Goal: Complete application form: Complete application form

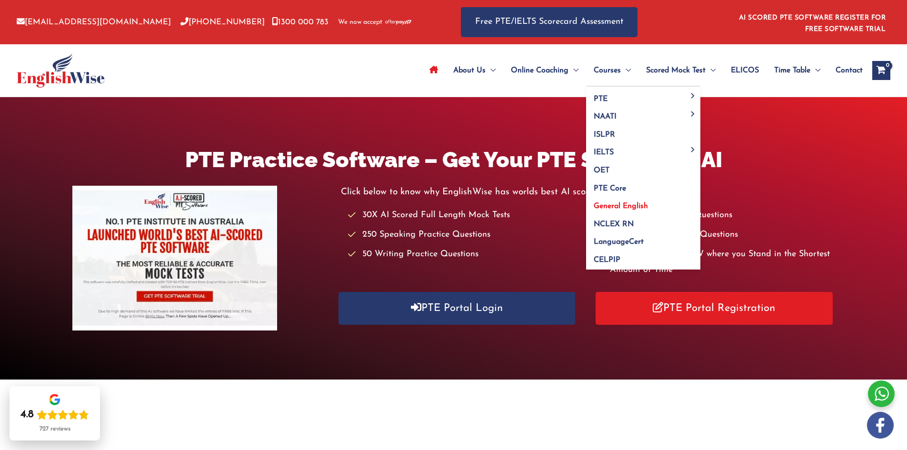
click at [615, 206] on span "General English" at bounding box center [620, 206] width 54 height 8
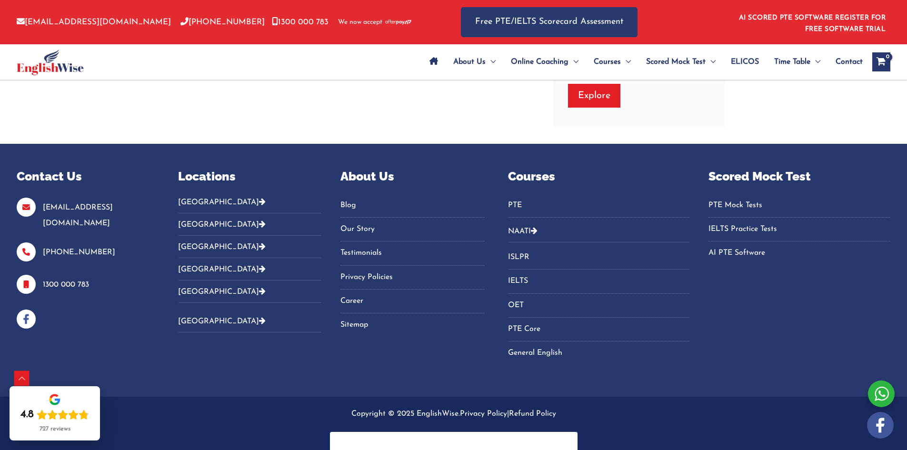
scroll to position [2067, 0]
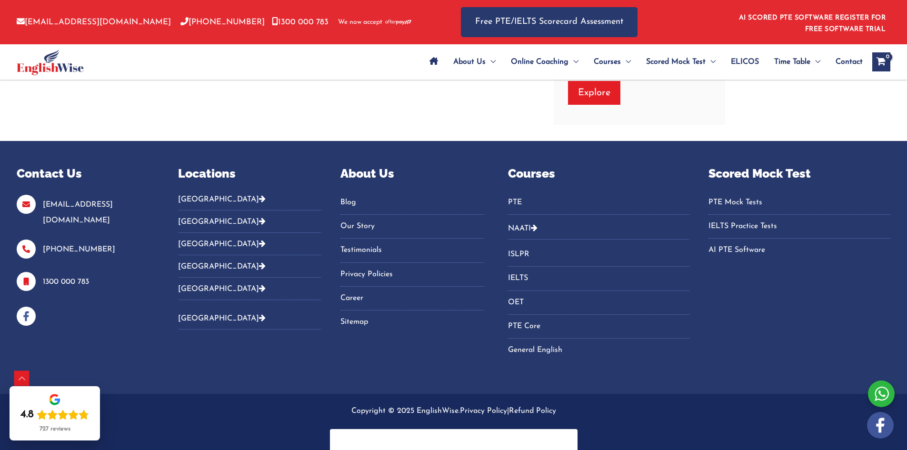
click at [524, 349] on link "General English" at bounding box center [599, 350] width 182 height 16
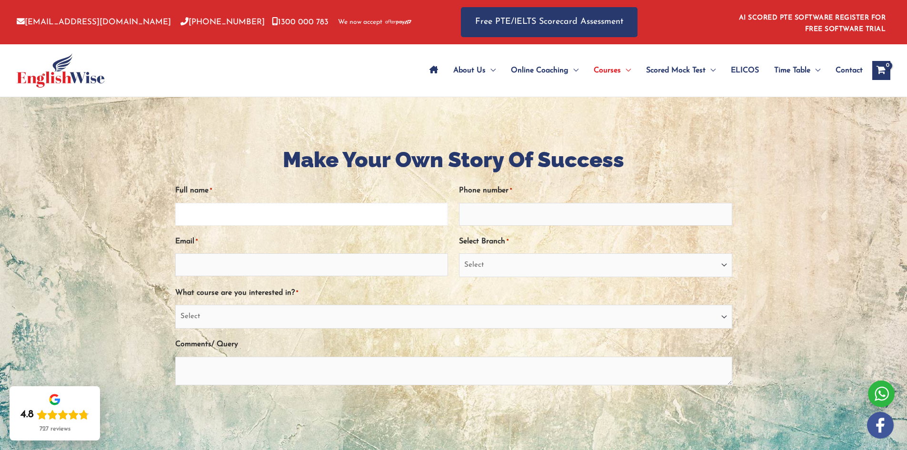
click at [395, 219] on input "Full name *" at bounding box center [311, 214] width 273 height 23
type input "jennifer andrea yopasa peña"
click at [491, 212] on input "Phone number *" at bounding box center [595, 214] width 273 height 23
type input "0451030589"
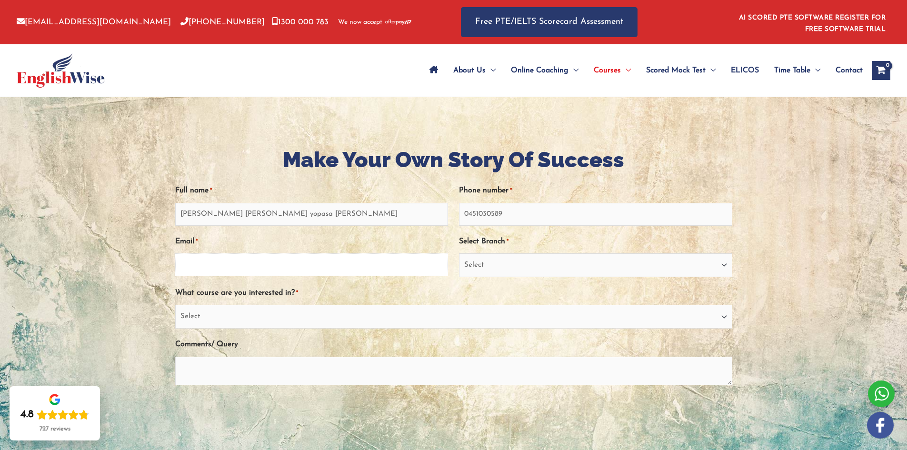
click at [385, 275] on input "Email *" at bounding box center [311, 264] width 273 height 23
type input "jennifer079@gmail.com"
click at [469, 264] on select "Select Sydney City Center Sydney Parramatta EnglishWise Global Brisbane Gold Co…" at bounding box center [595, 265] width 273 height 24
select select "Victoria"
click at [459, 253] on select "Select Sydney City Center Sydney Parramatta EnglishWise Global Brisbane Gold Co…" at bounding box center [595, 265] width 273 height 24
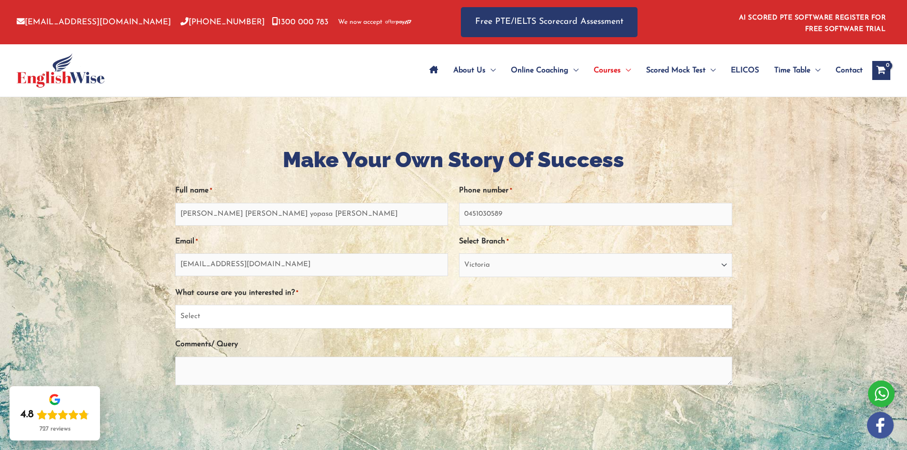
click at [298, 316] on select "Select PTE NAATI IELTS OET General English" at bounding box center [453, 317] width 557 height 24
select select "General English"
click at [175, 305] on select "Select PTE NAATI IELTS OET General English" at bounding box center [453, 317] width 557 height 24
click at [265, 364] on textarea "Comments/ Query" at bounding box center [453, 370] width 557 height 29
type textarea "I would like to be more confident in speaking and improve my skills"
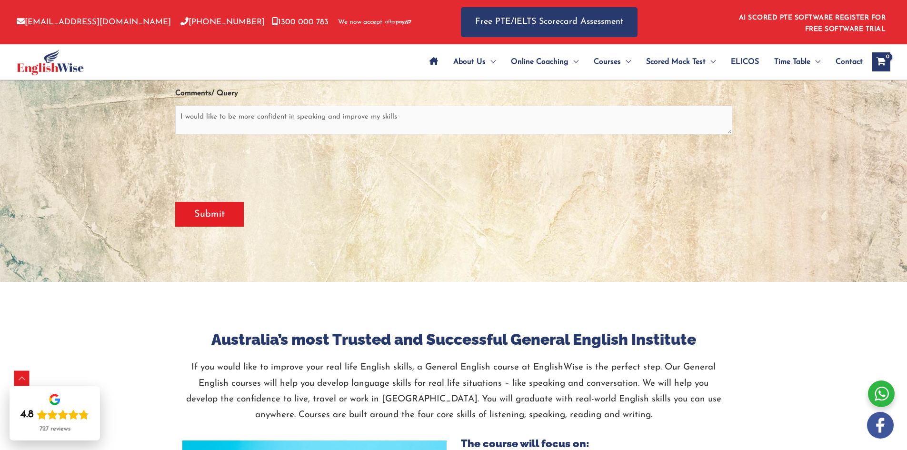
scroll to position [242, 0]
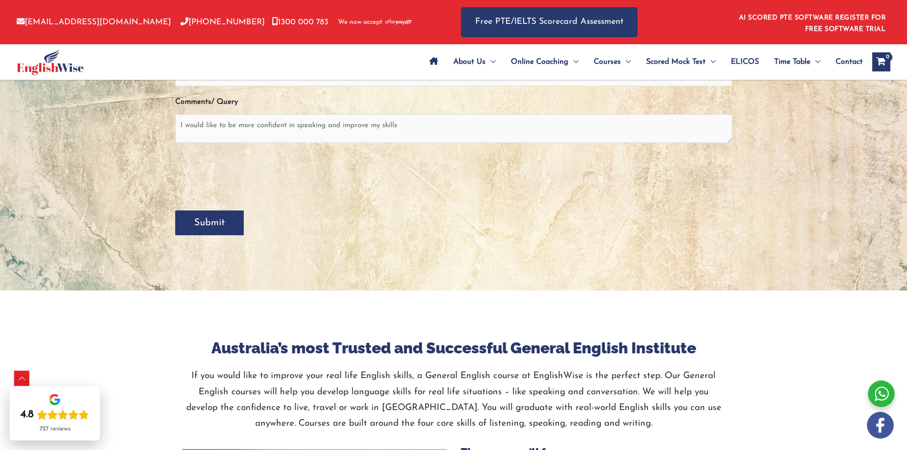
click at [198, 230] on input "Submit" at bounding box center [209, 222] width 69 height 25
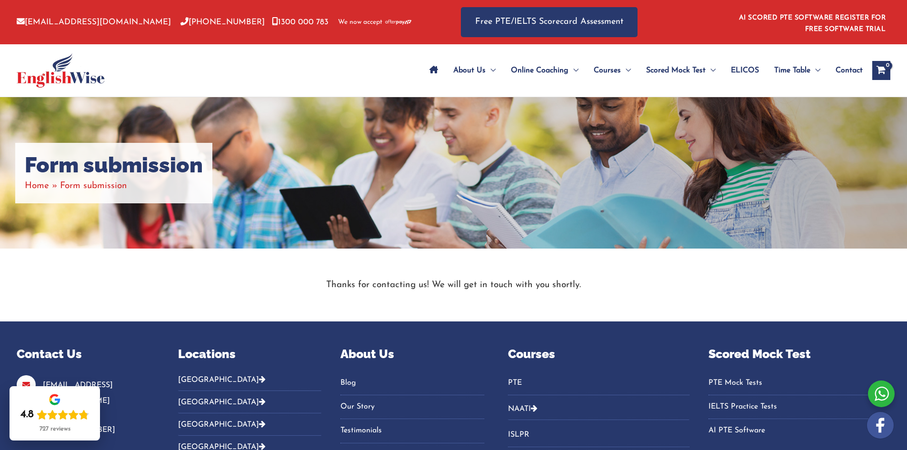
drag, startPoint x: 910, startPoint y: 129, endPoint x: 900, endPoint y: 45, distance: 83.8
click at [900, 45] on html "Skip to content info@englishwise.com.au 02-8628-7293 1300 000 783 We now accept…" at bounding box center [453, 322] width 907 height 644
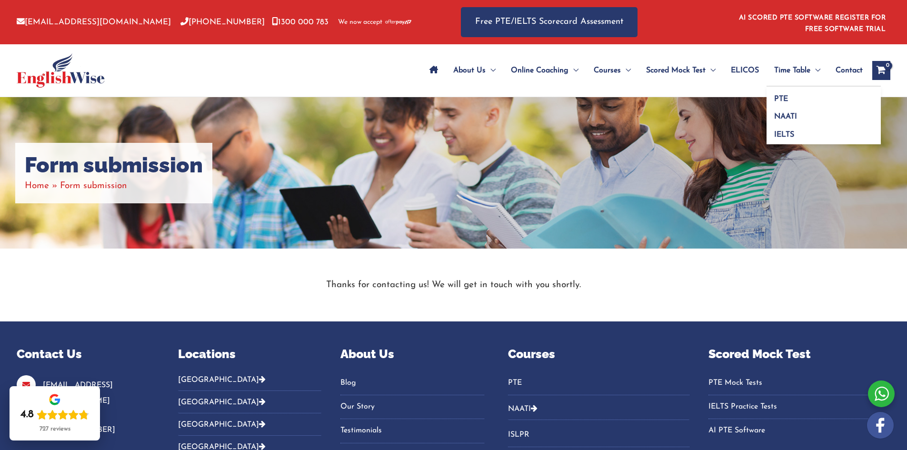
click at [815, 69] on span "Menu Toggle" at bounding box center [815, 70] width 10 height 33
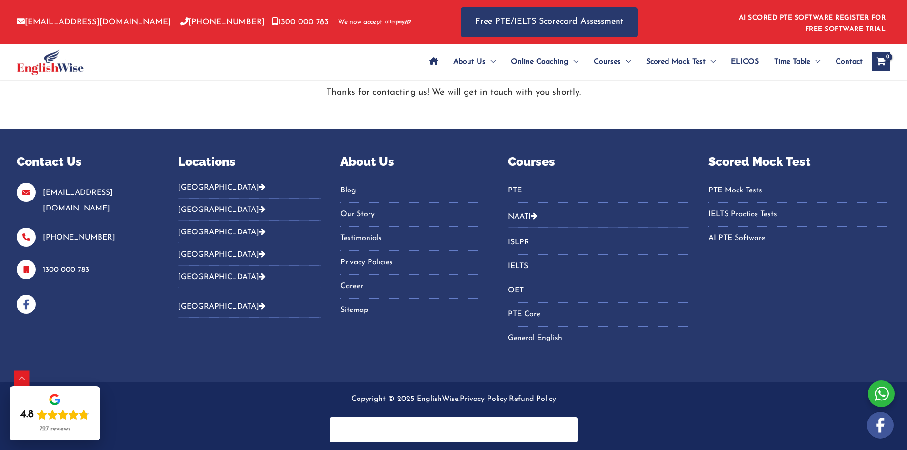
scroll to position [194, 0]
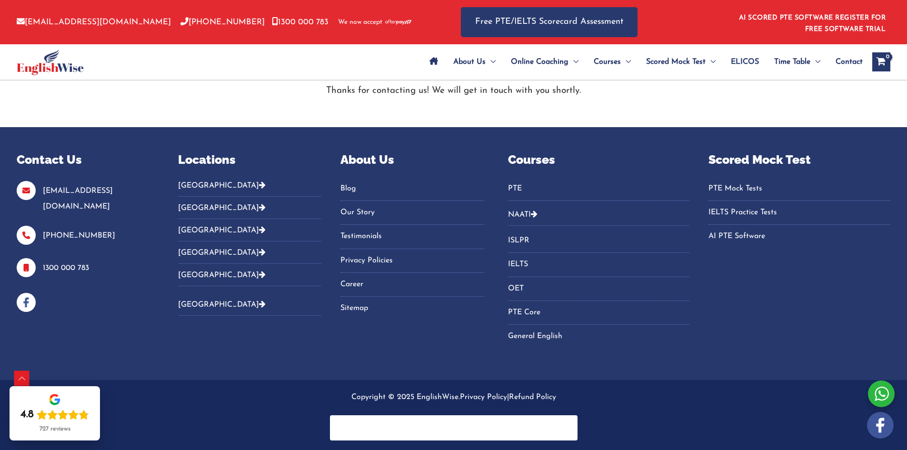
click at [524, 336] on link "General English" at bounding box center [599, 336] width 182 height 16
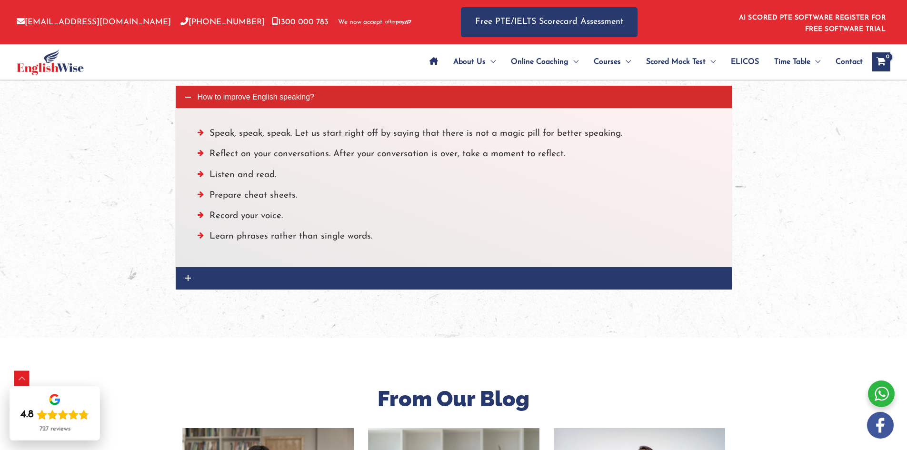
scroll to position [1170, 0]
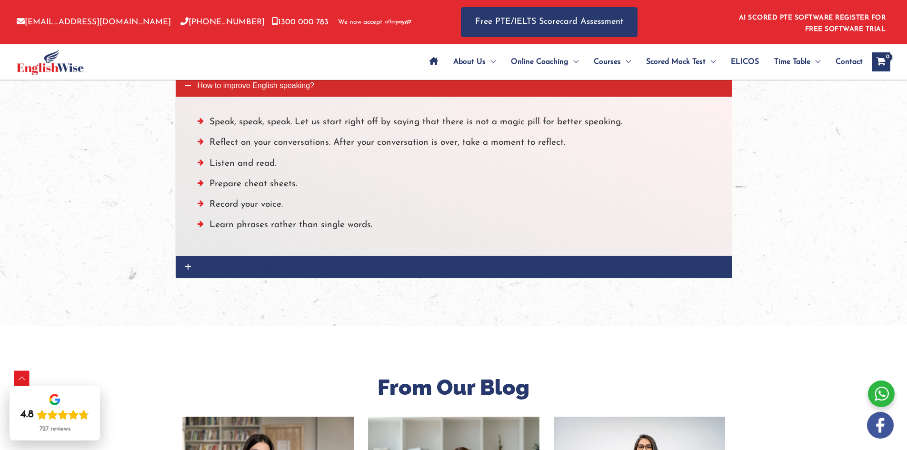
click at [186, 267] on icon at bounding box center [188, 267] width 6 height 6
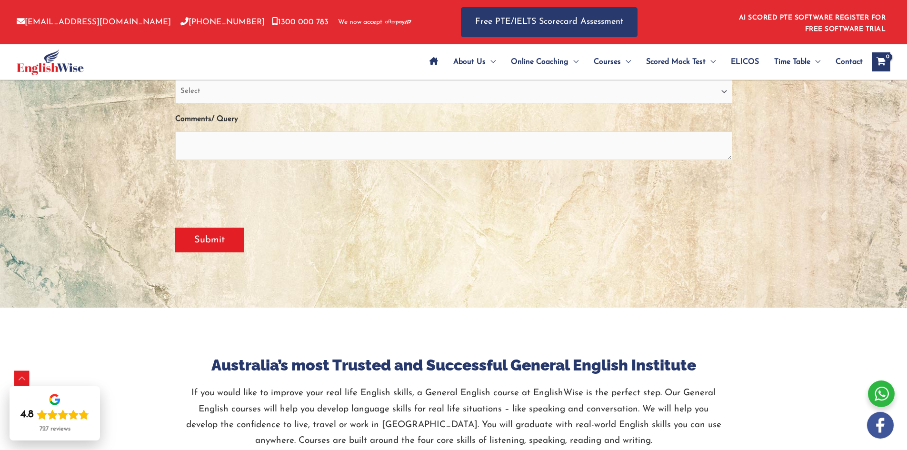
scroll to position [206, 0]
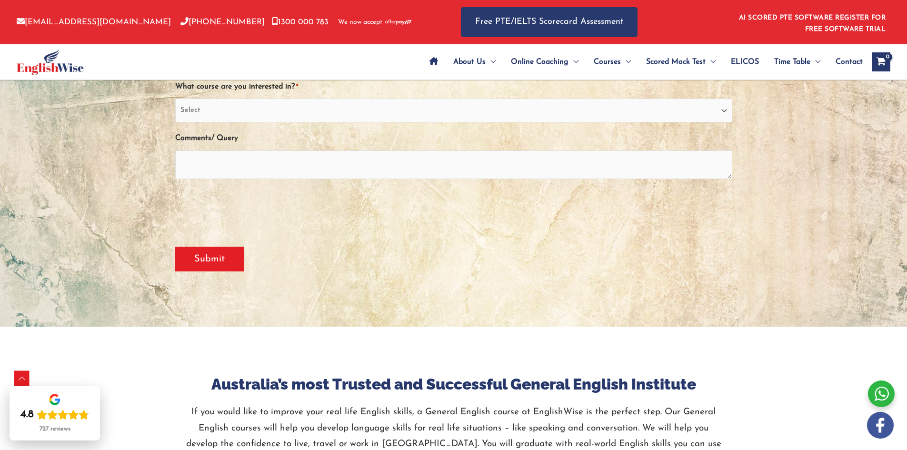
click at [879, 60] on icon "View Shopping Cart, empty" at bounding box center [880, 63] width 11 height 10
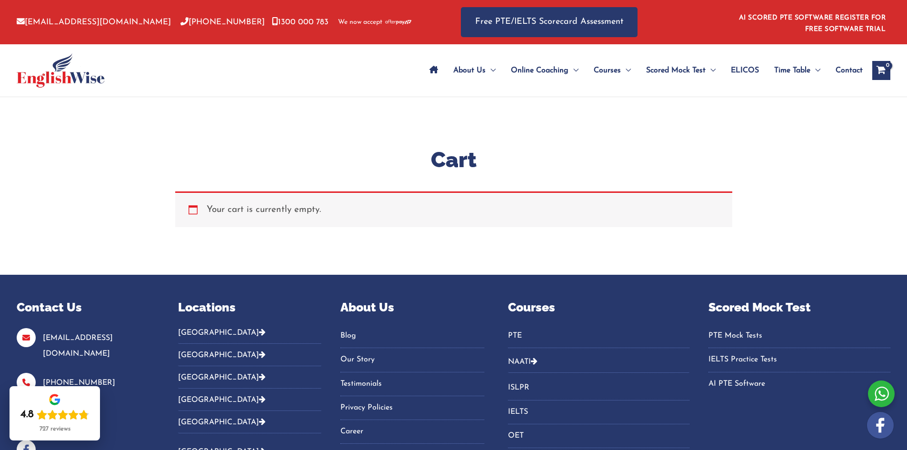
click at [286, 210] on div "Your cart is currently empty." at bounding box center [453, 208] width 557 height 35
click at [817, 75] on span "Menu Toggle" at bounding box center [815, 70] width 10 height 33
click at [846, 64] on span "Contact" at bounding box center [848, 70] width 27 height 33
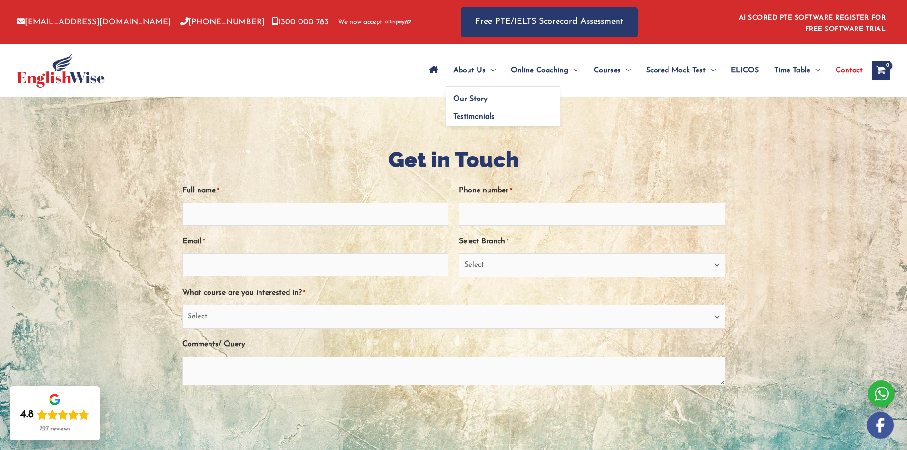
click at [480, 69] on span "About Us" at bounding box center [469, 70] width 32 height 33
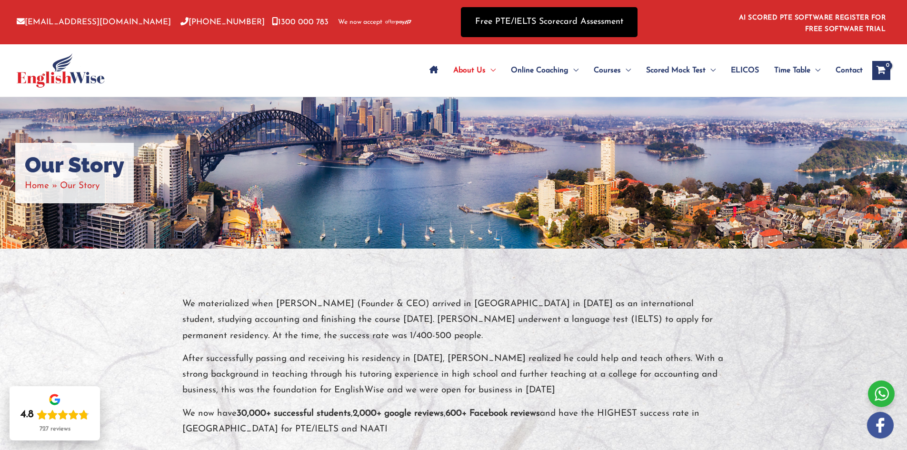
click at [541, 17] on link "Free PTE/IELTS Scorecard Assessment" at bounding box center [549, 22] width 177 height 30
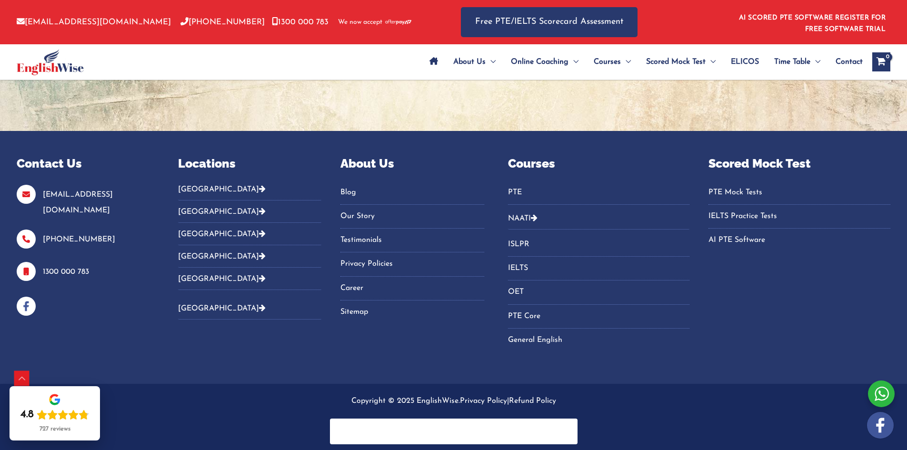
scroll to position [465, 0]
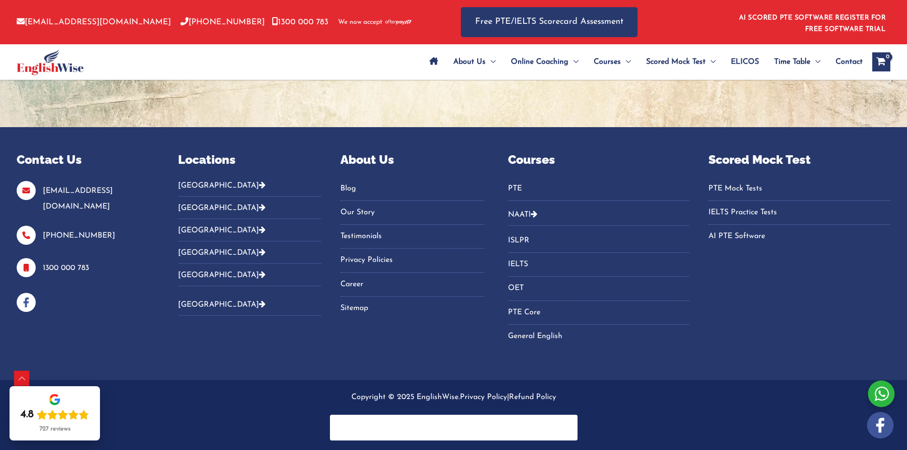
click at [543, 334] on link "General English" at bounding box center [599, 336] width 182 height 16
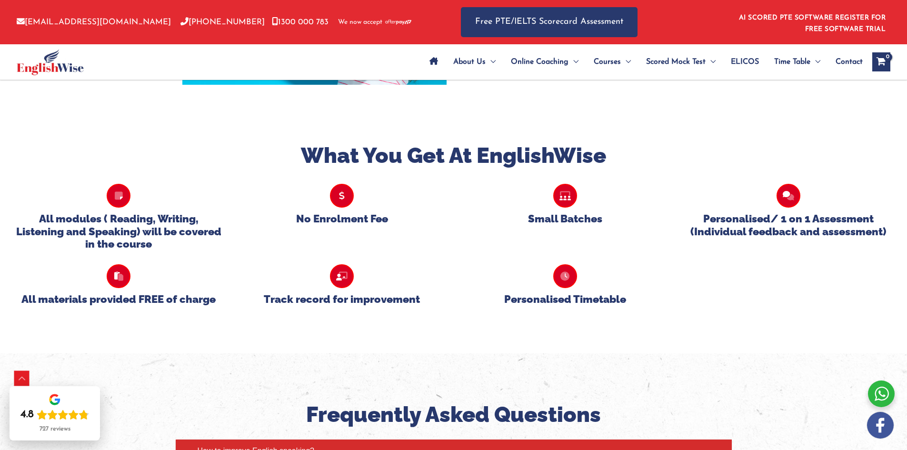
scroll to position [808, 0]
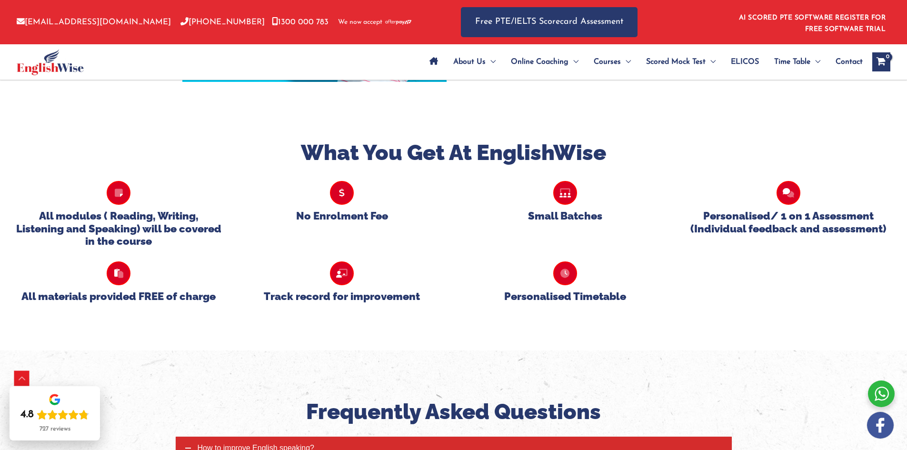
drag, startPoint x: 910, startPoint y: 19, endPoint x: 905, endPoint y: 157, distance: 138.1
click at [905, 157] on html "Skip to content info@englishwise.com.au 02-8628-7293 1300 000 783 We now accept…" at bounding box center [453, 457] width 907 height 2530
click at [127, 231] on h5 "All modules ( Reading, Writing, Listening and Speaking) will be covered in the …" at bounding box center [118, 228] width 209 height 38
